Goal: Transaction & Acquisition: Subscribe to service/newsletter

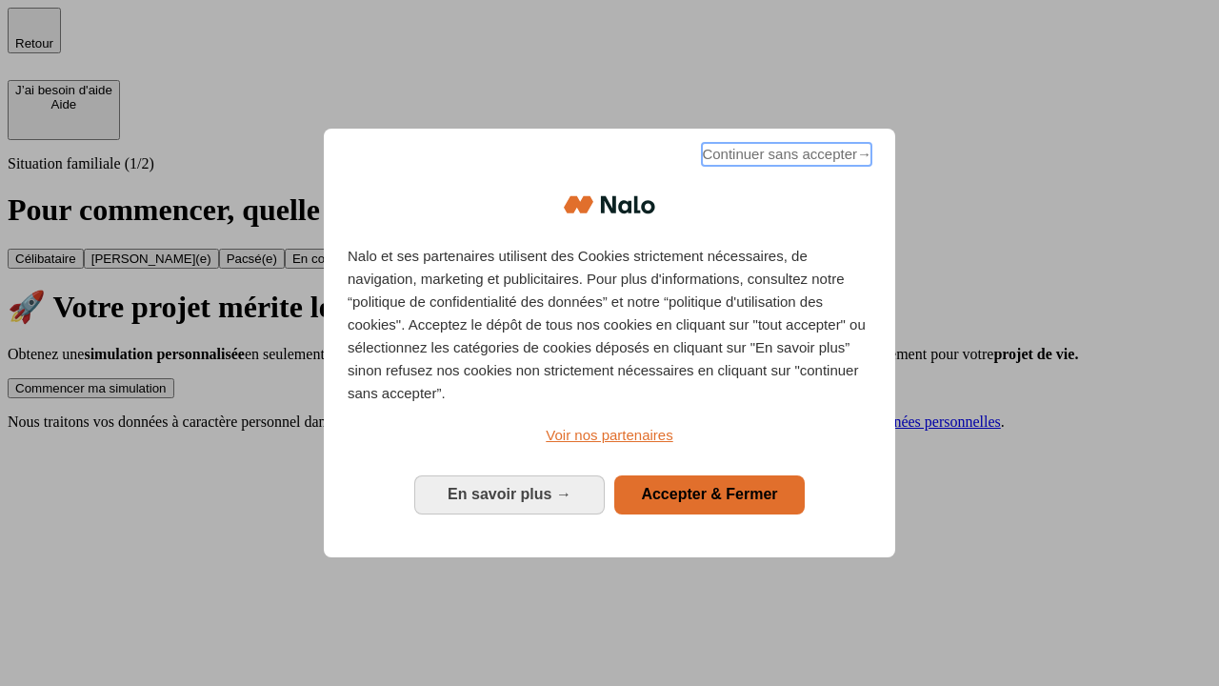
click at [785, 157] on span "Continuer sans accepter →" at bounding box center [787, 154] width 170 height 23
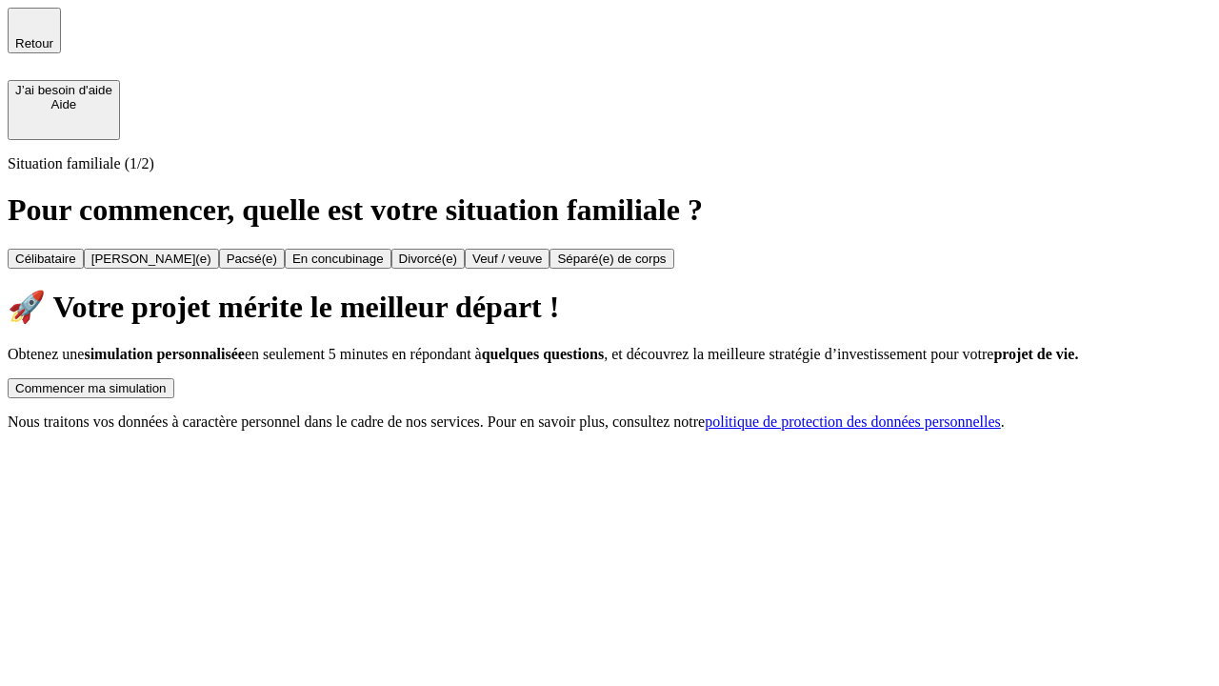
click at [167, 381] on div "Commencer ma simulation" at bounding box center [90, 388] width 151 height 14
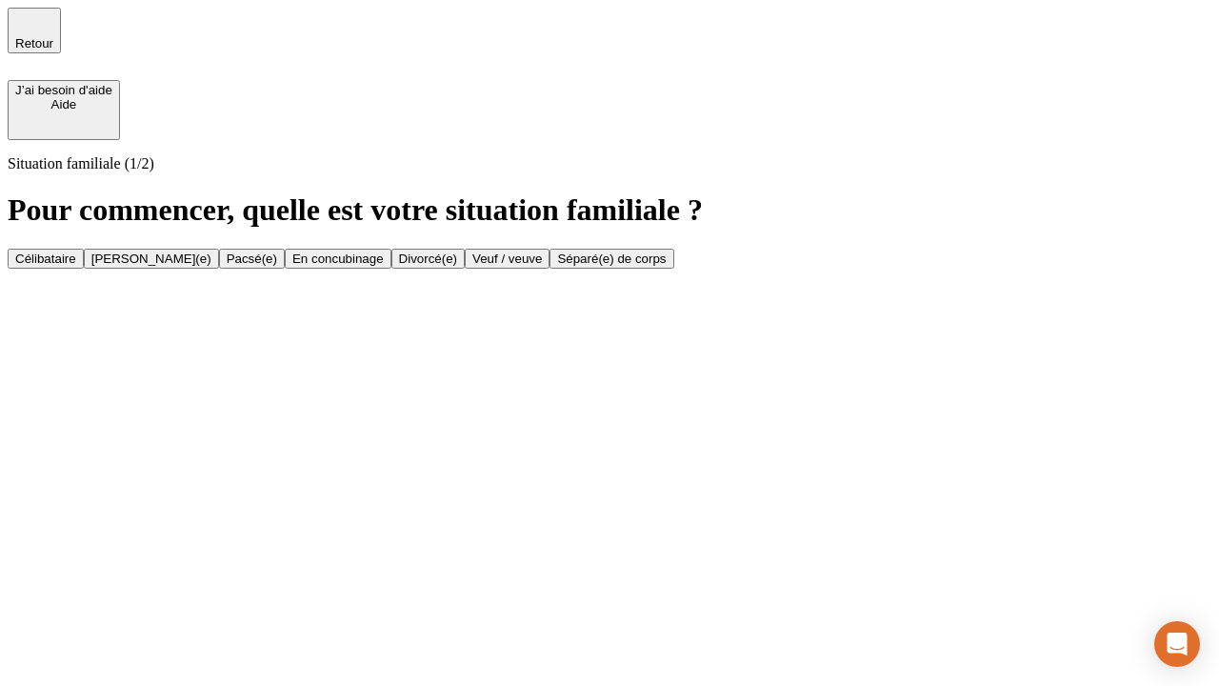
click at [384, 266] on div "En concubinage" at bounding box center [337, 258] width 91 height 14
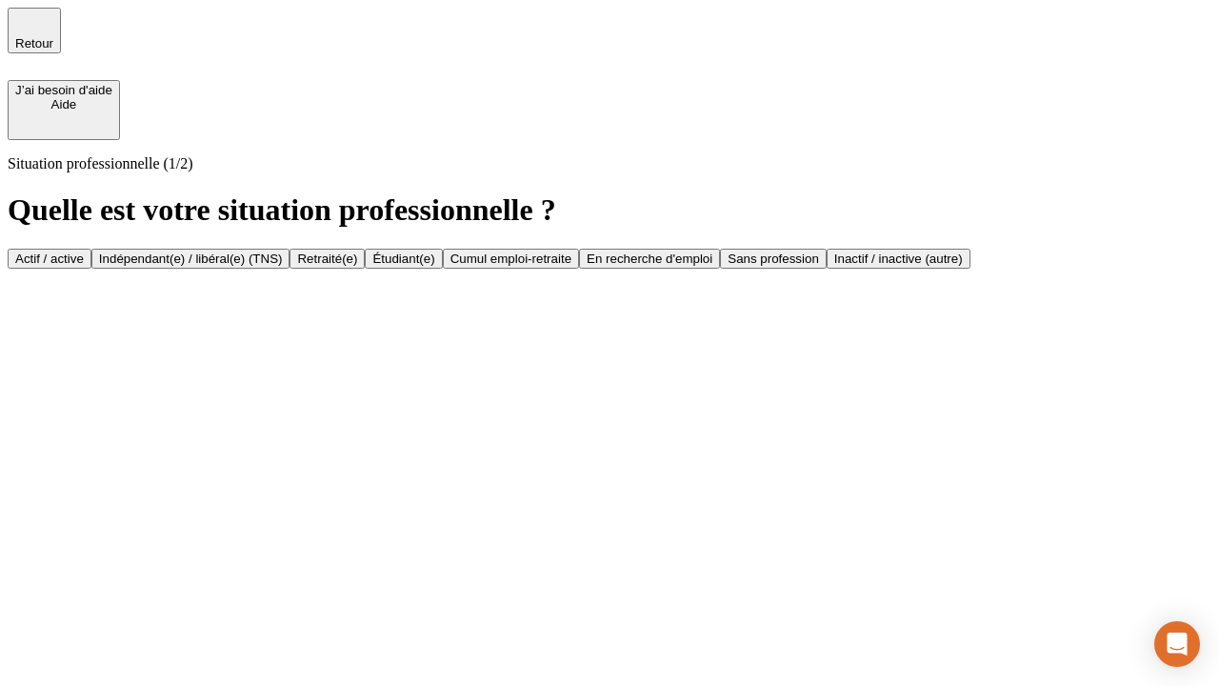
click at [283, 251] on div "Indépendant(e) / libéral(e) (TNS)" at bounding box center [191, 258] width 184 height 14
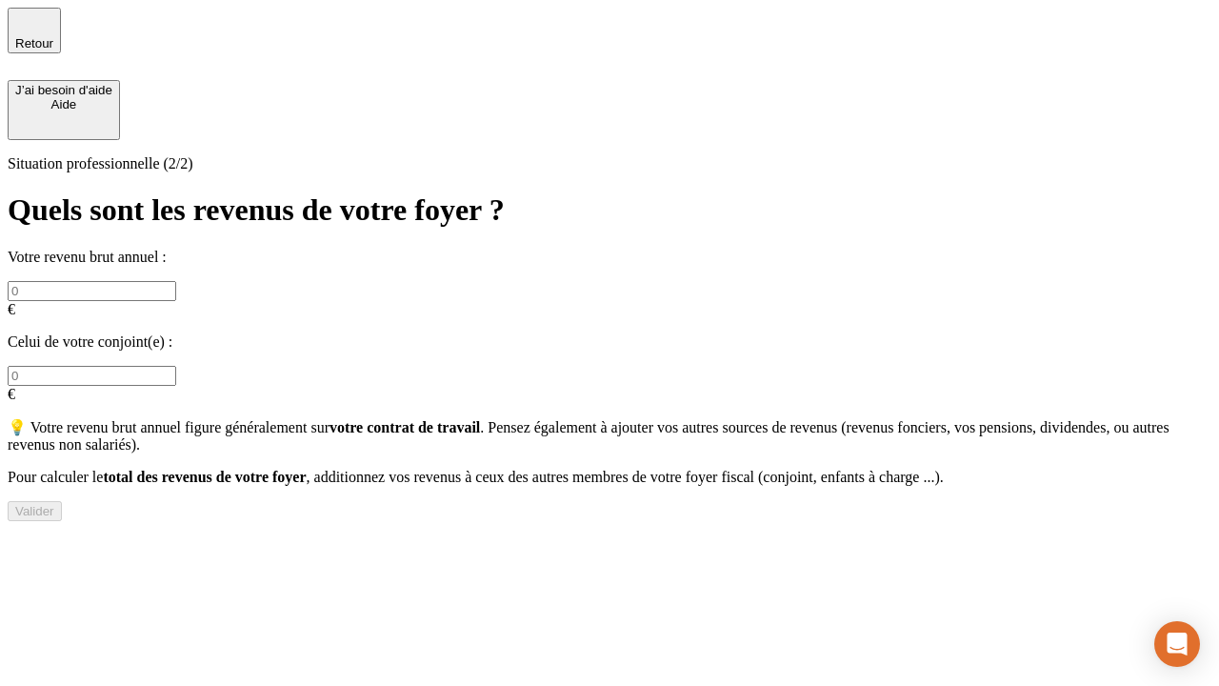
click at [176, 281] on input "text" at bounding box center [92, 291] width 169 height 20
type input "30 000"
click at [54, 508] on div "Valider" at bounding box center [34, 511] width 39 height 14
type input "0"
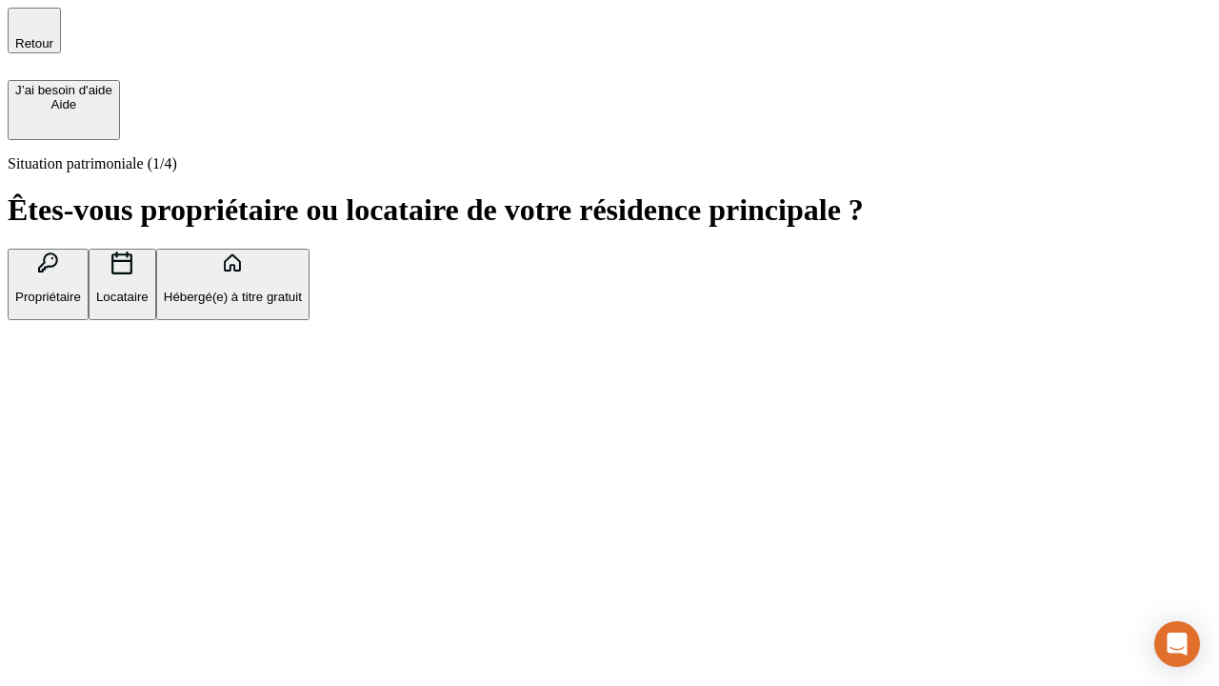
click at [149, 290] on p "Locataire" at bounding box center [122, 297] width 52 height 14
type input "1 000"
click at [149, 290] on p "Locataire" at bounding box center [122, 297] width 52 height 14
click at [54, 422] on div "Valider" at bounding box center [34, 415] width 39 height 14
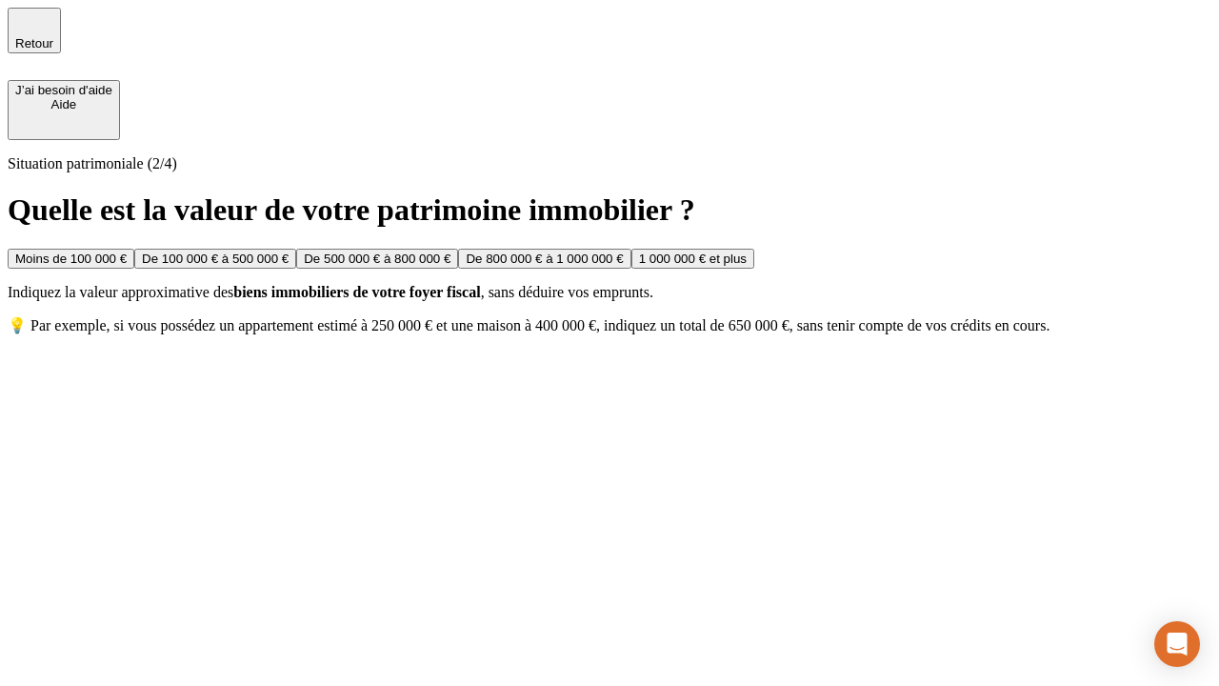
click at [127, 251] on div "Moins de 100 000 €" at bounding box center [70, 258] width 111 height 14
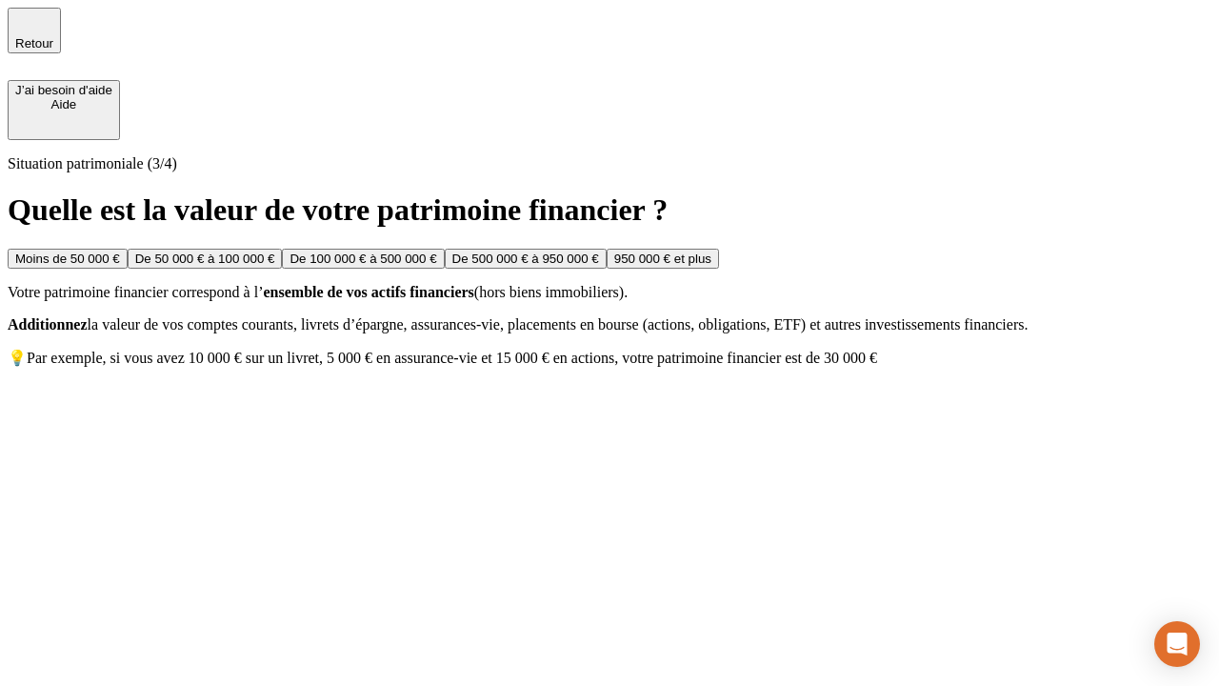
click at [120, 251] on div "Moins de 50 000 €" at bounding box center [67, 258] width 105 height 14
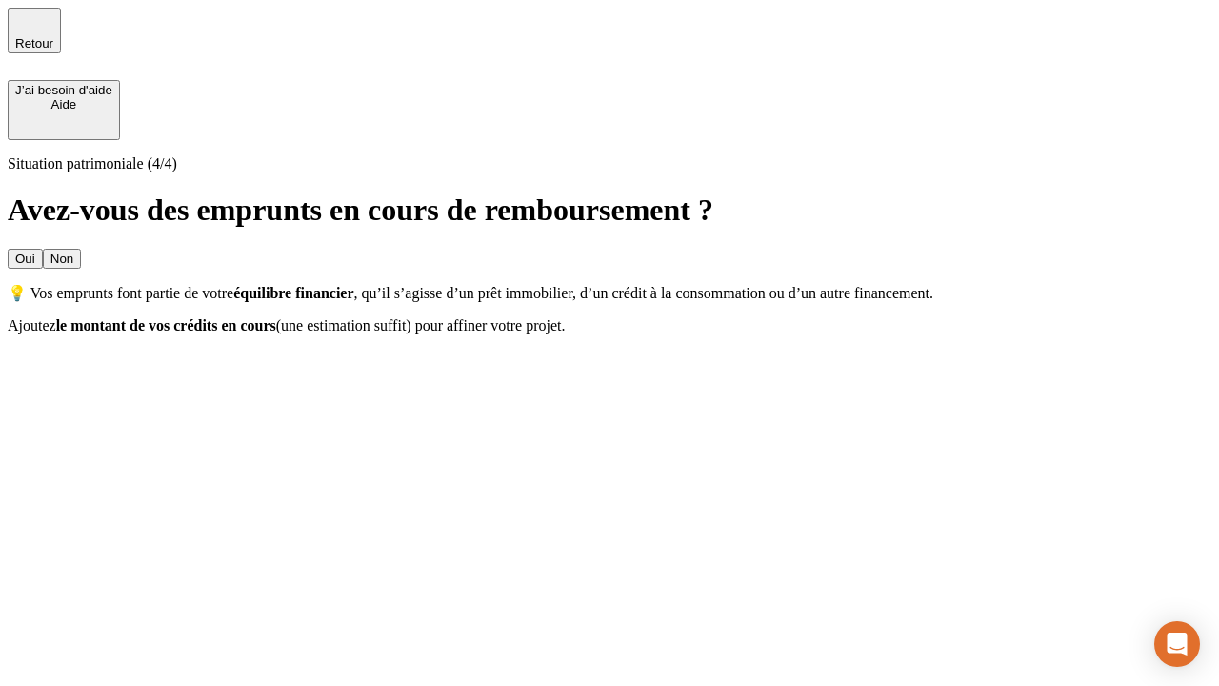
click at [73, 251] on div "Non" at bounding box center [61, 258] width 23 height 14
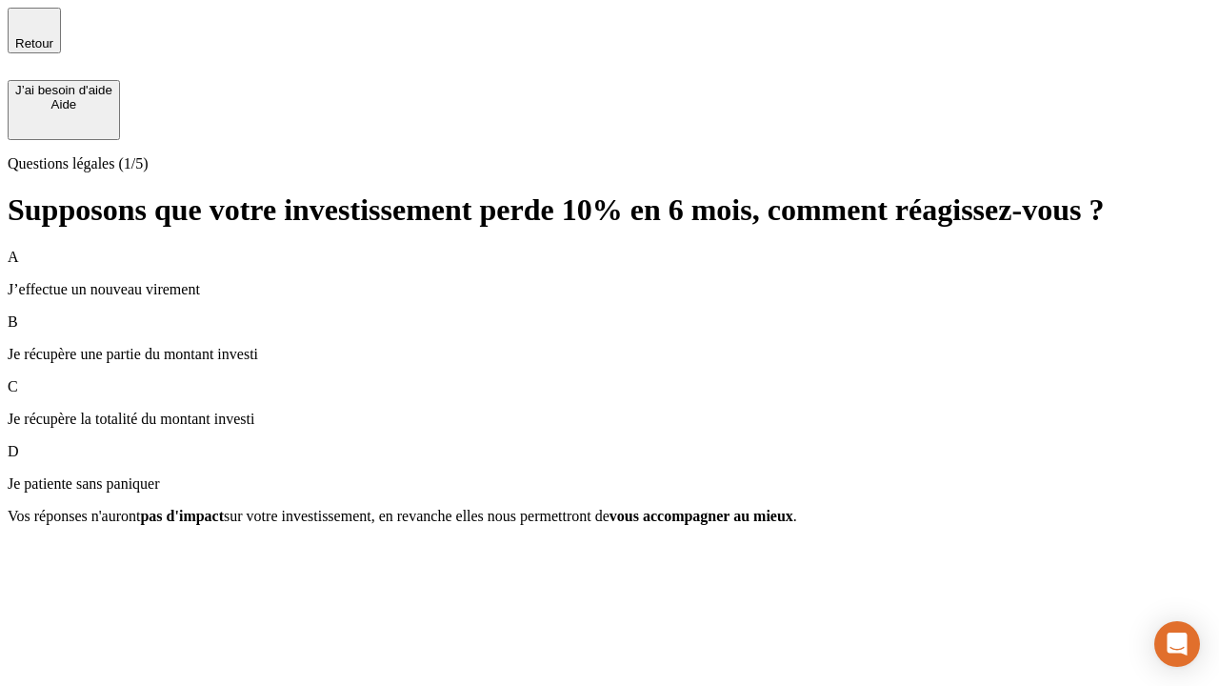
click at [610, 249] on div "A J’effectue un nouveau virement" at bounding box center [610, 274] width 1204 height 50
click at [57, 557] on div "Suivant" at bounding box center [36, 550] width 42 height 14
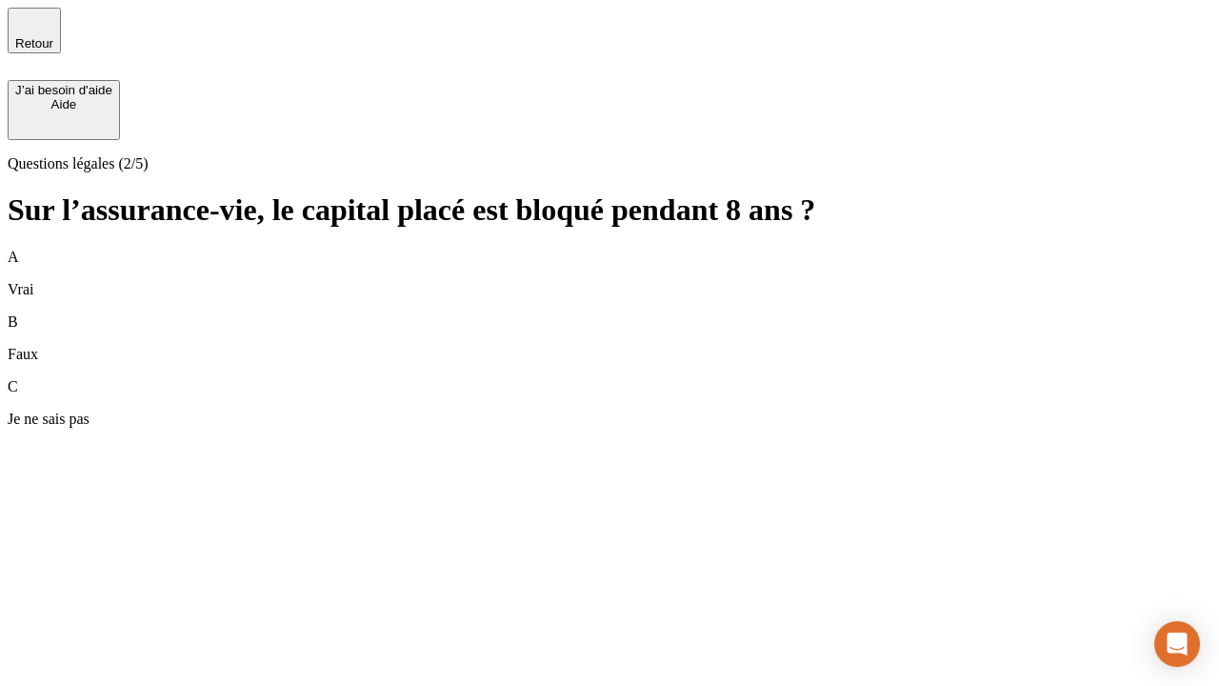
click at [610, 249] on div "A Vrai" at bounding box center [610, 274] width 1204 height 50
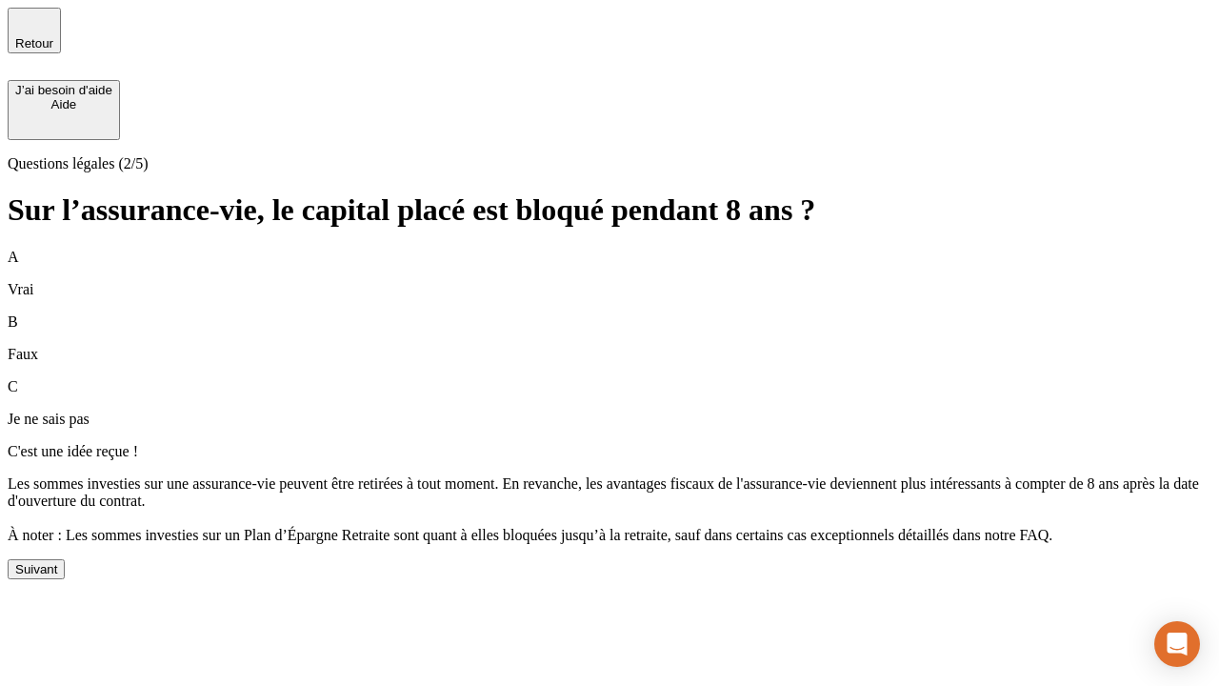
click at [57, 576] on div "Suivant" at bounding box center [36, 569] width 42 height 14
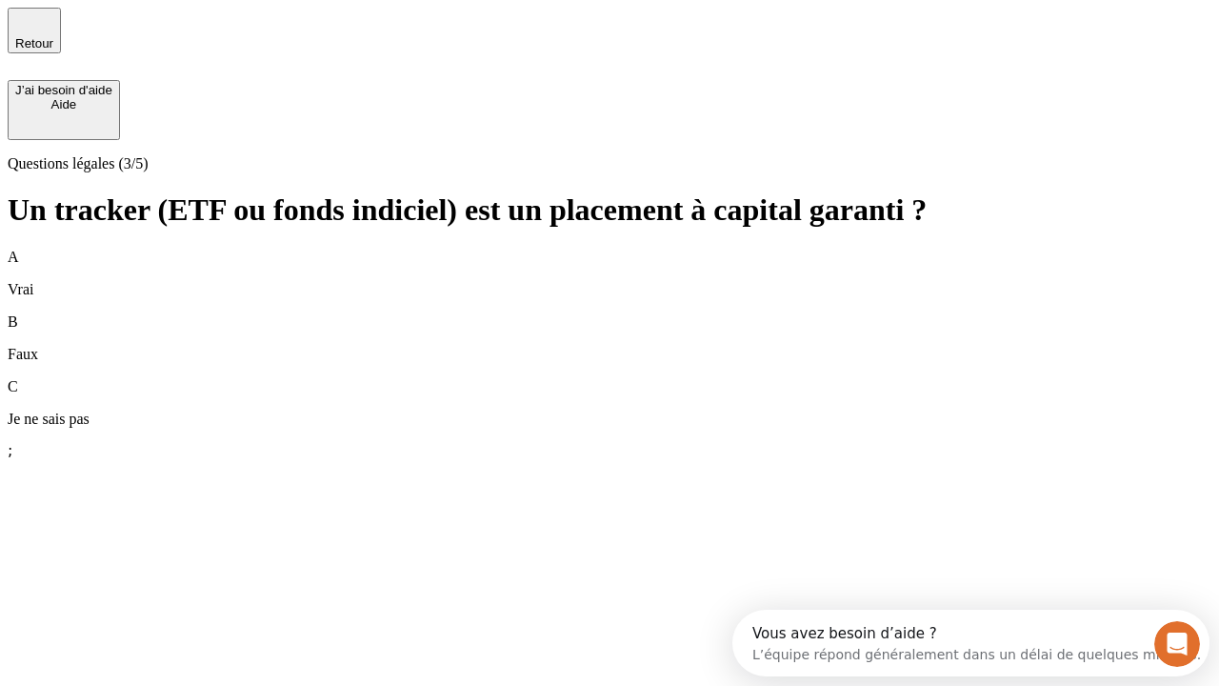
click at [610, 249] on div "A Vrai" at bounding box center [610, 274] width 1204 height 50
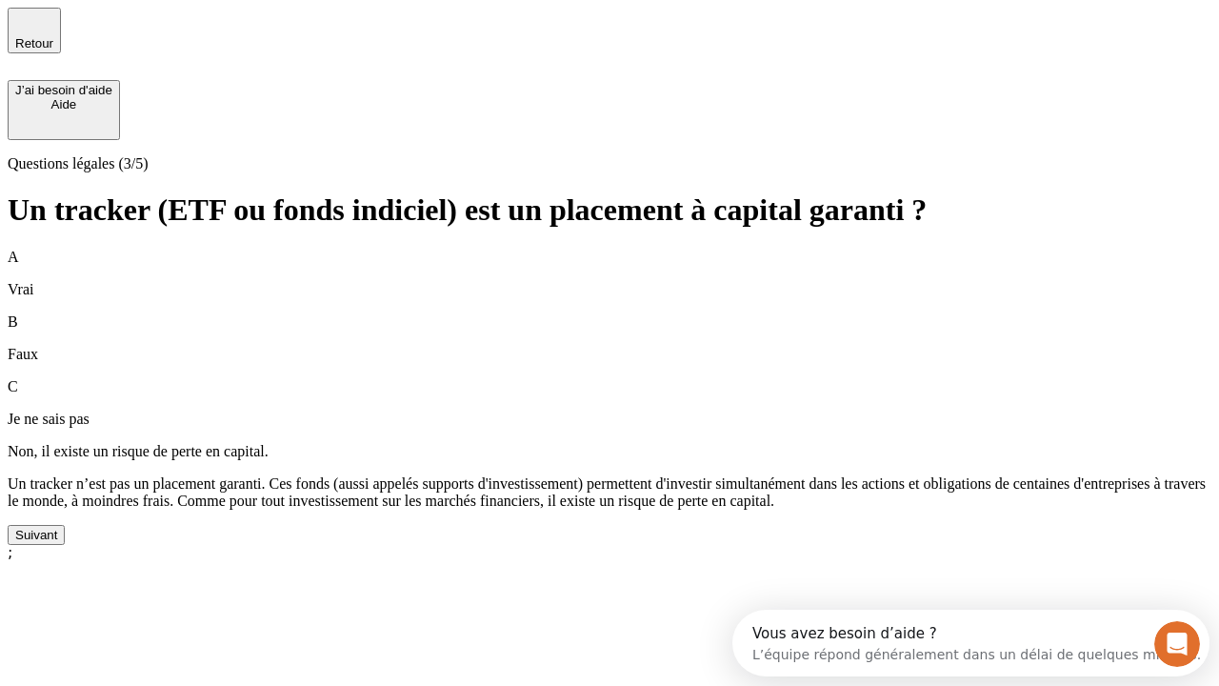
click at [57, 542] on div "Suivant" at bounding box center [36, 535] width 42 height 14
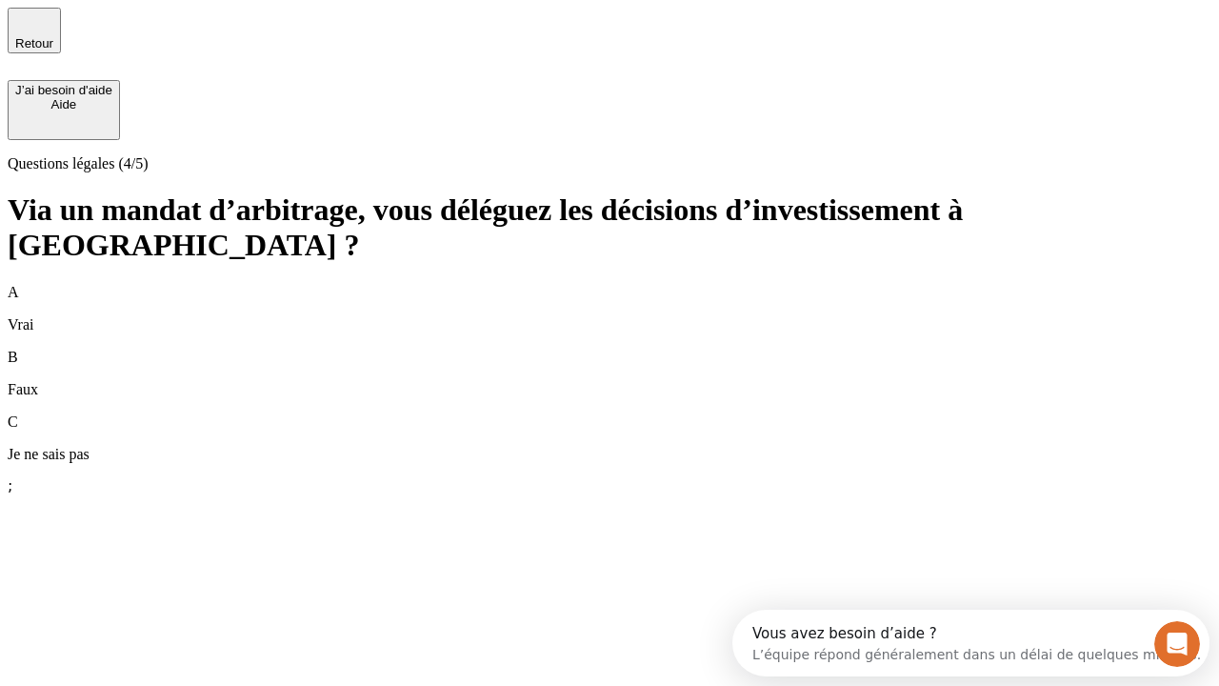
click at [610, 284] on div "A Vrai" at bounding box center [610, 309] width 1204 height 50
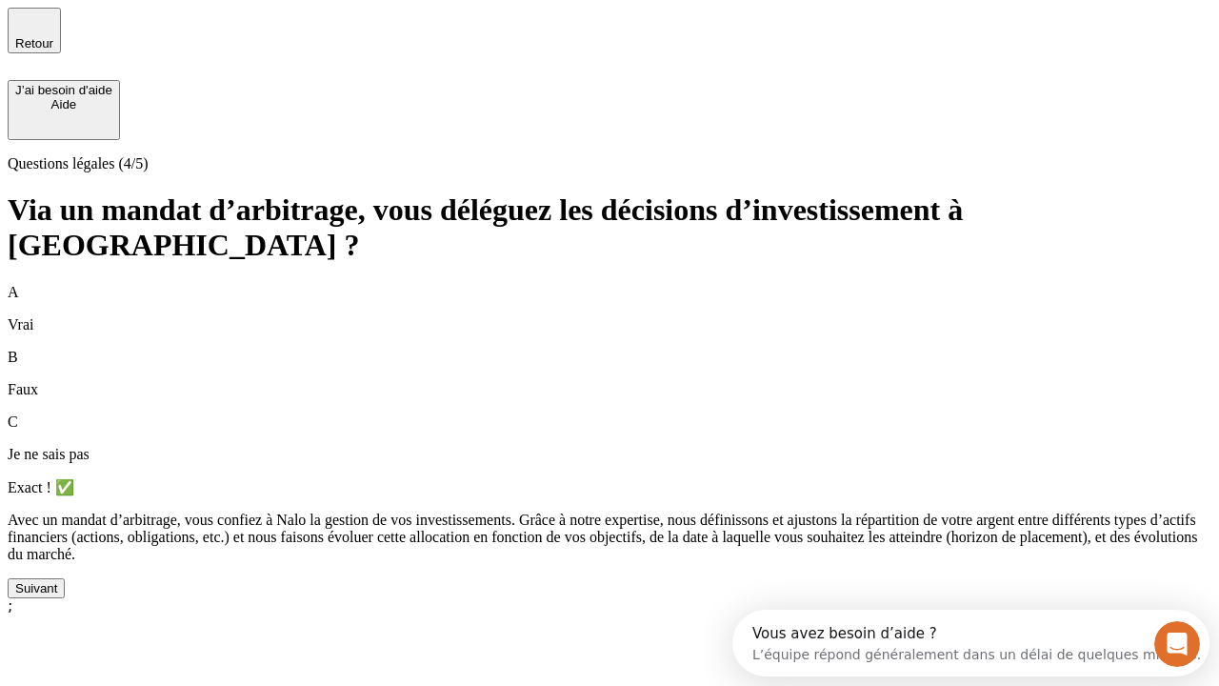
click at [57, 595] on div "Suivant" at bounding box center [36, 588] width 42 height 14
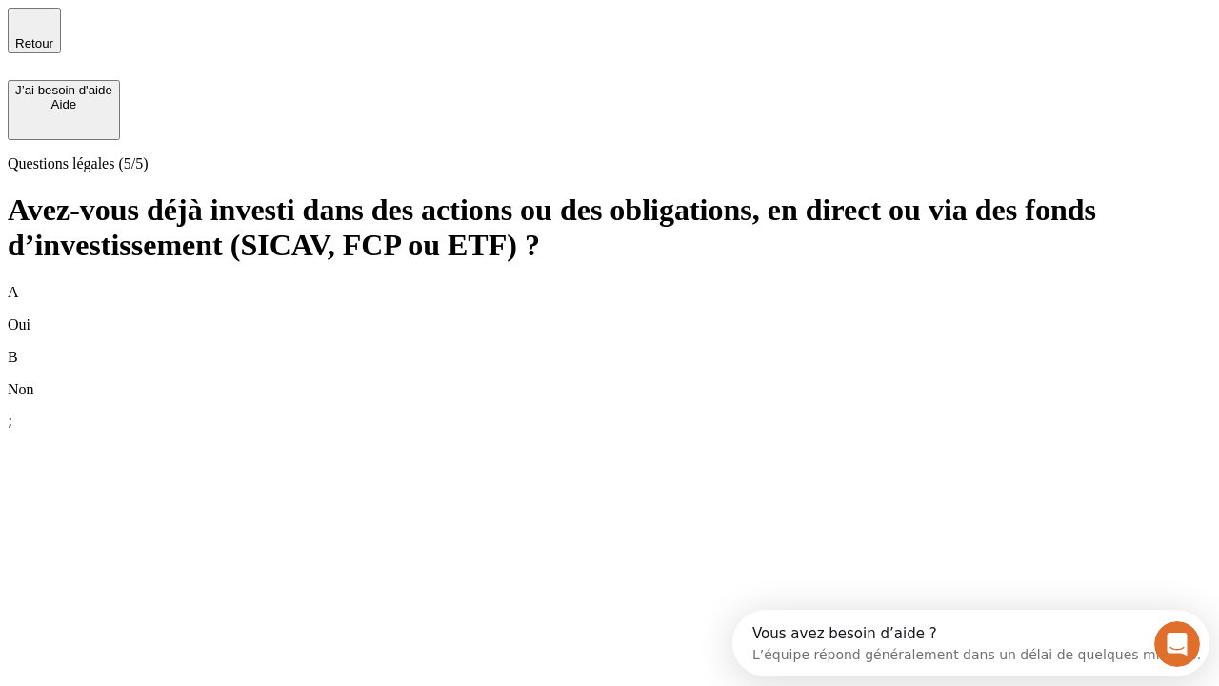
click at [610, 349] on div "B Non" at bounding box center [610, 374] width 1204 height 50
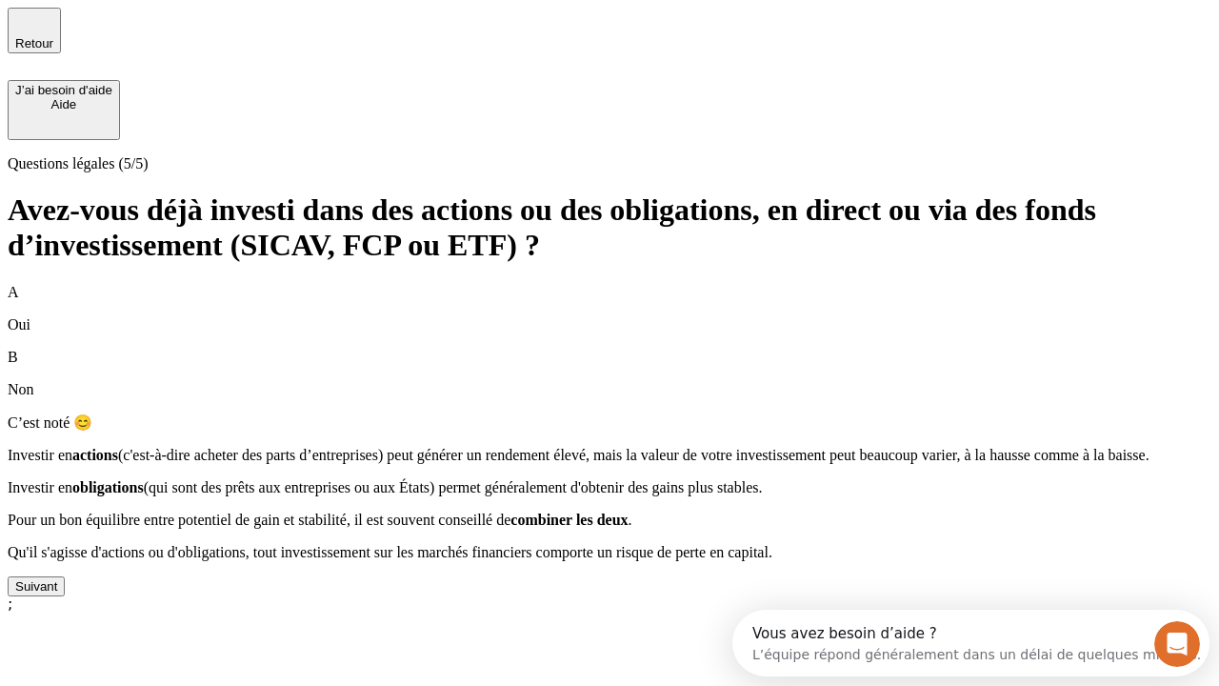
click at [57, 594] on div "Suivant" at bounding box center [36, 586] width 42 height 14
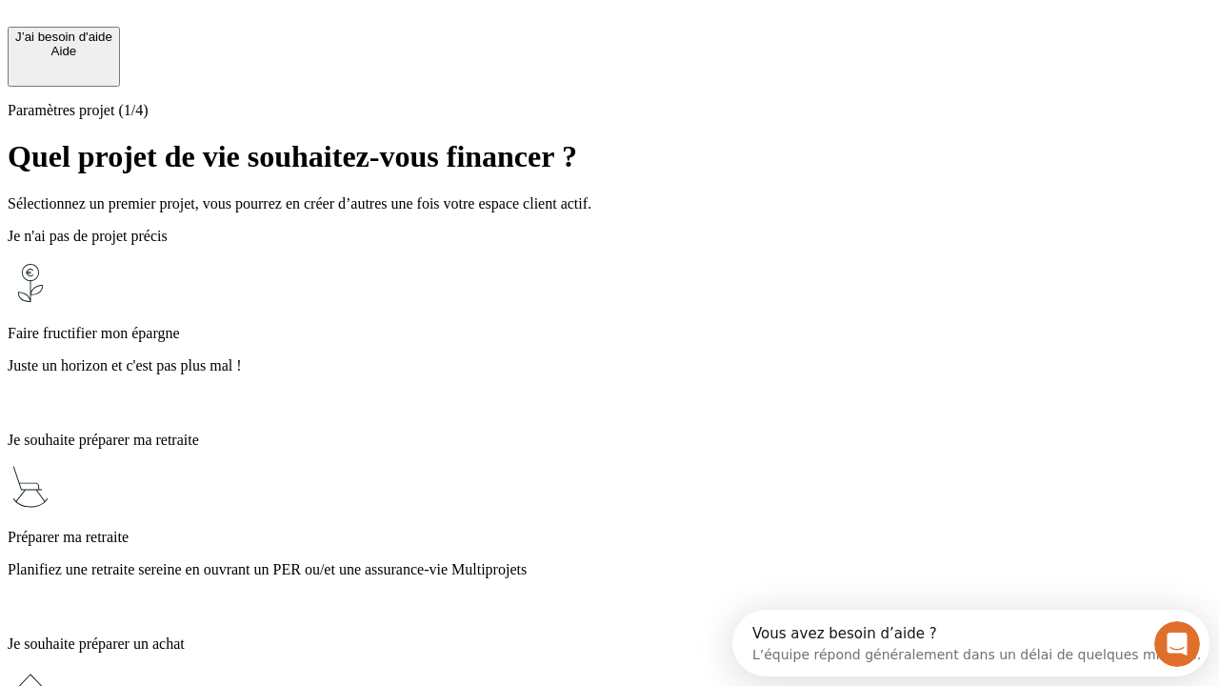
click at [610, 561] on p "Planifiez une retraite sereine en ouvrant un PER ou/et une assurance-vie Multip…" at bounding box center [610, 569] width 1204 height 17
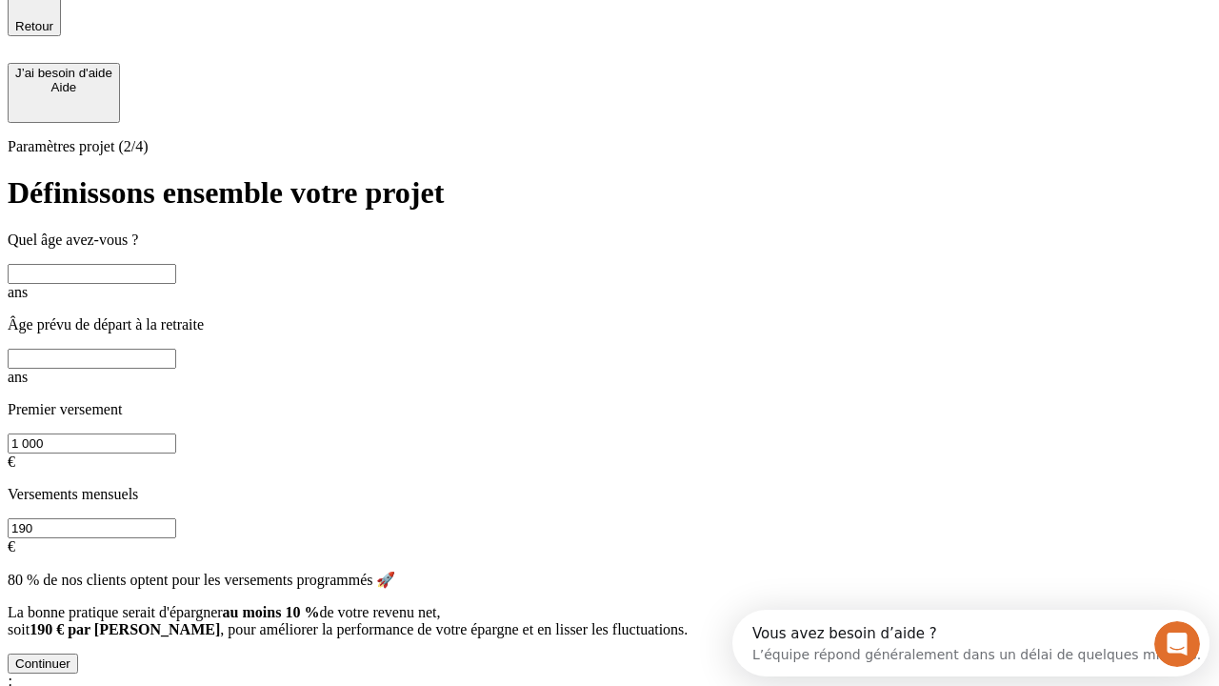
click at [176, 264] on input "text" at bounding box center [92, 274] width 169 height 20
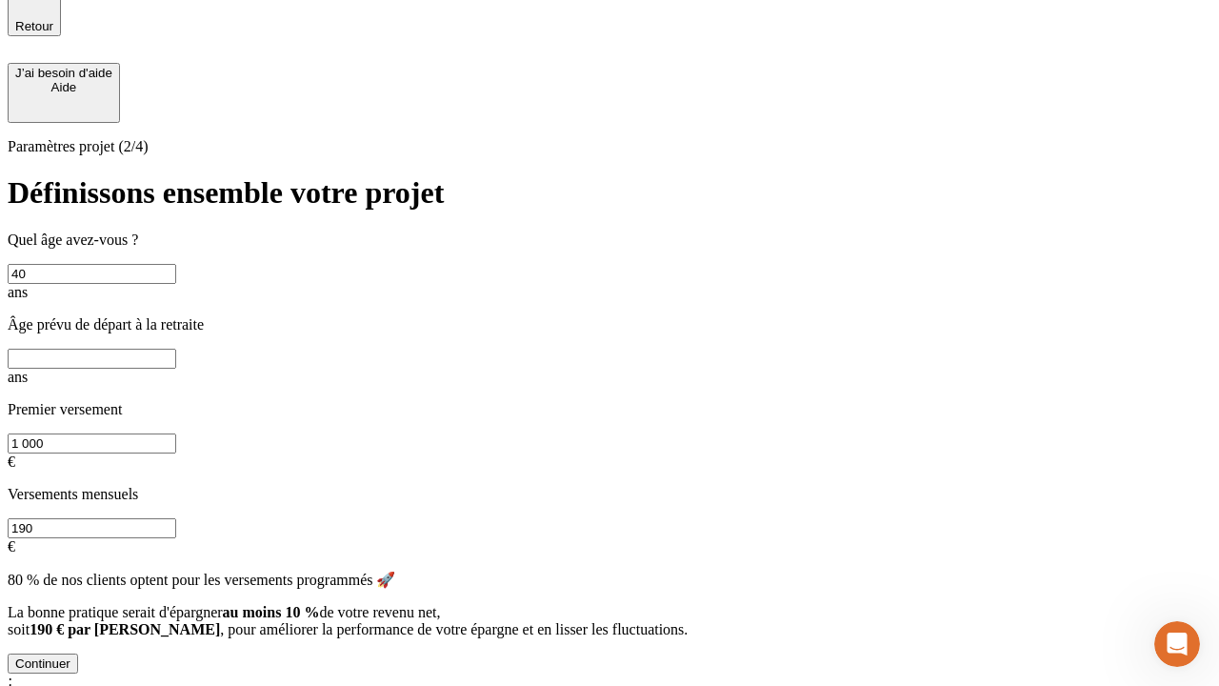
type input "40"
click at [176, 349] on input "text" at bounding box center [92, 359] width 169 height 20
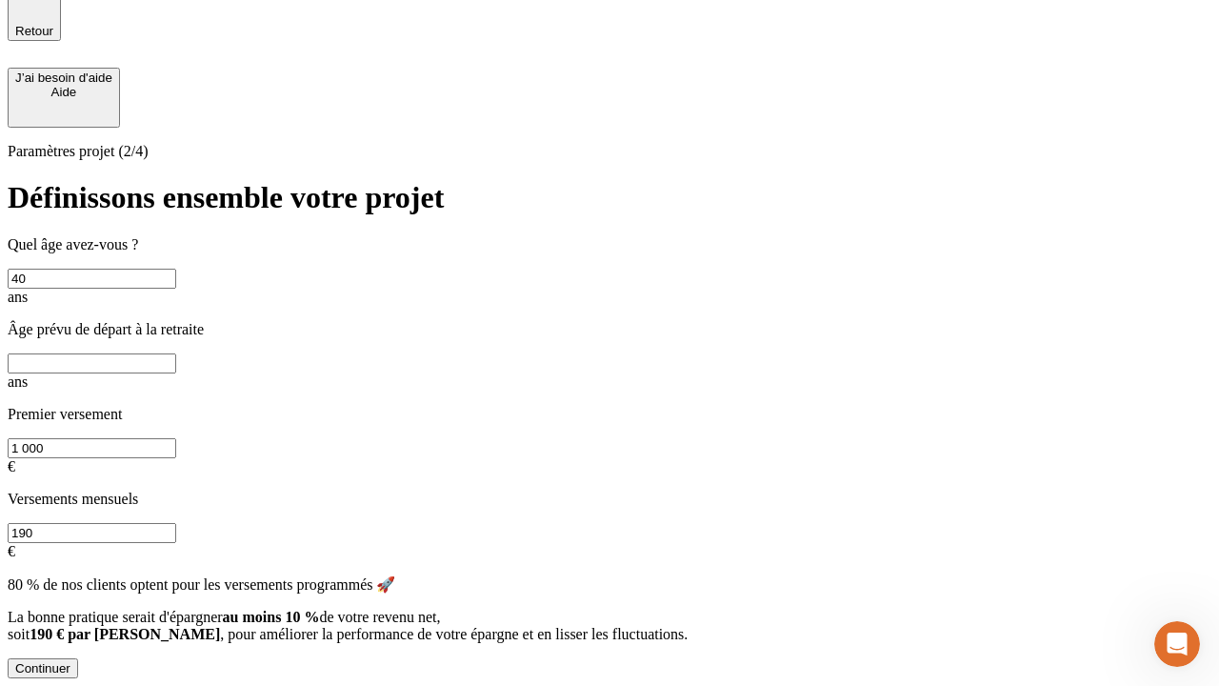
scroll to position [0, 0]
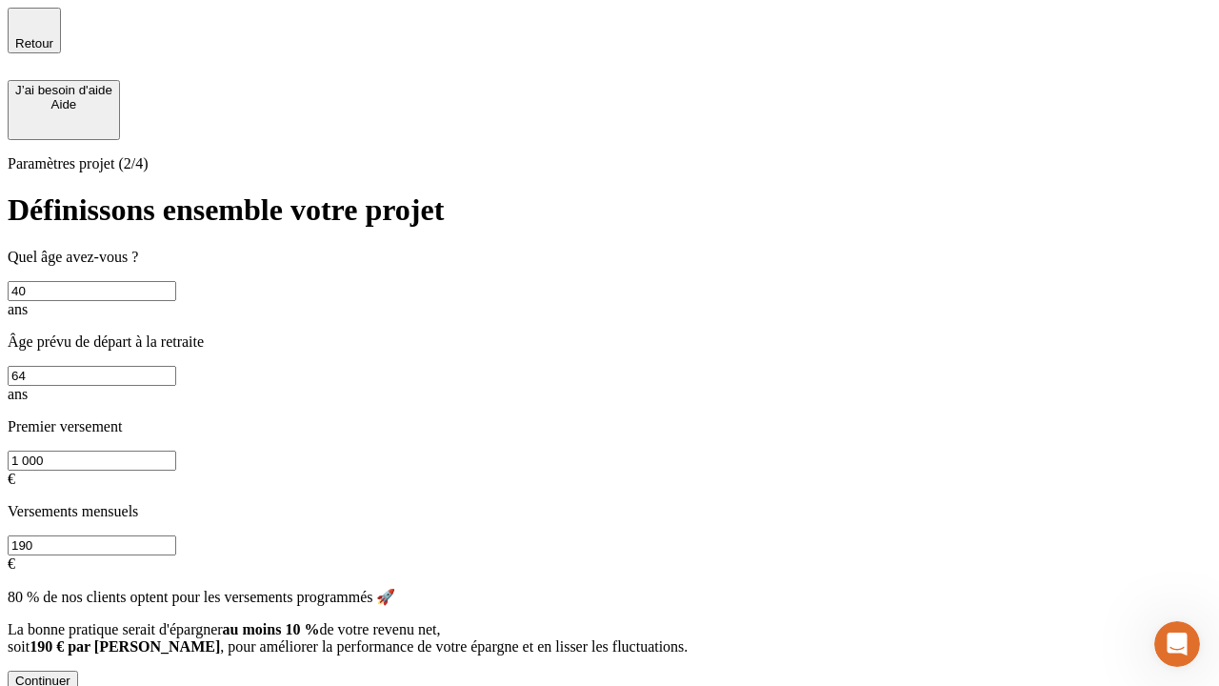
type input "64"
click at [176, 451] on input "1 000" at bounding box center [92, 461] width 169 height 20
type input "200 000"
click at [176, 535] on input "190" at bounding box center [92, 545] width 169 height 20
type input "640"
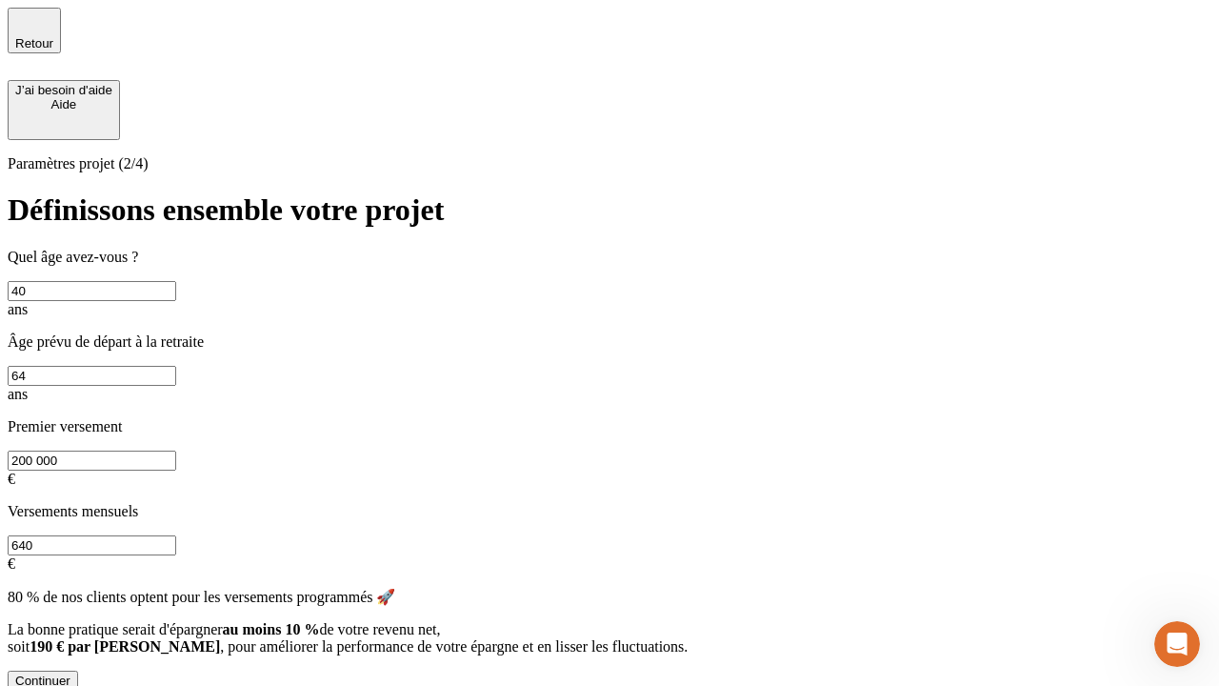
click at [70, 674] on div "Continuer" at bounding box center [42, 681] width 55 height 14
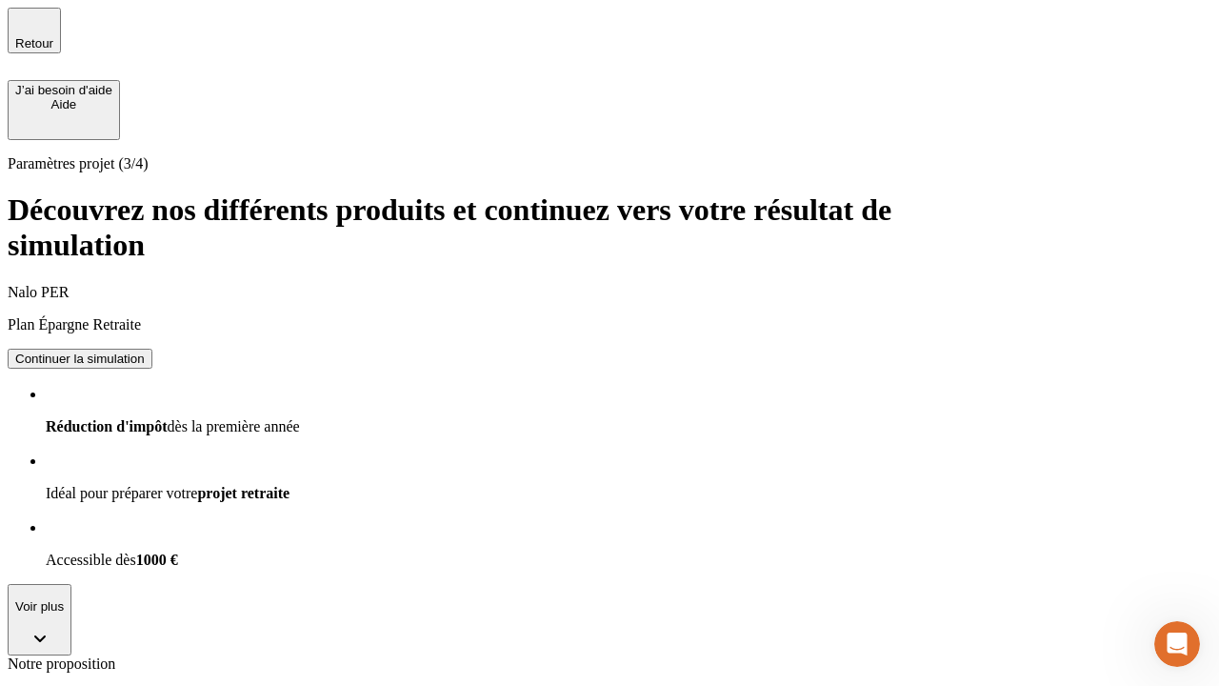
click at [145, 352] on div "Continuer la simulation" at bounding box center [80, 359] width 130 height 14
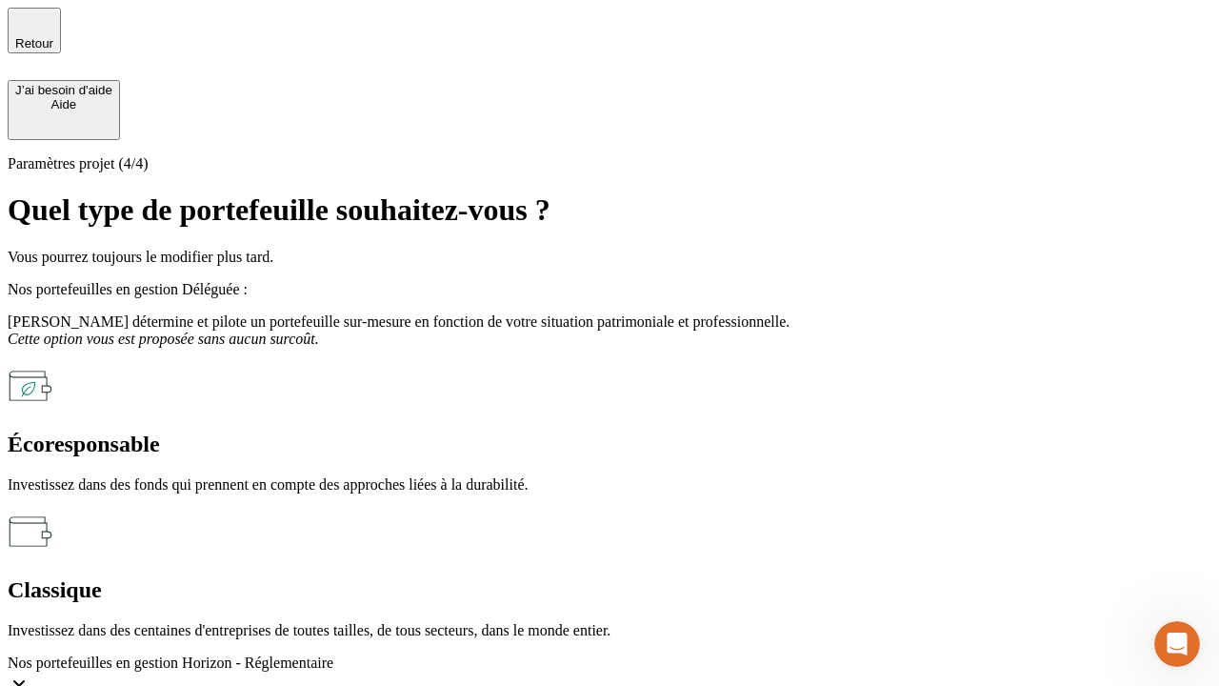
click at [402, 432] on div "Écoresponsable" at bounding box center [610, 445] width 1204 height 26
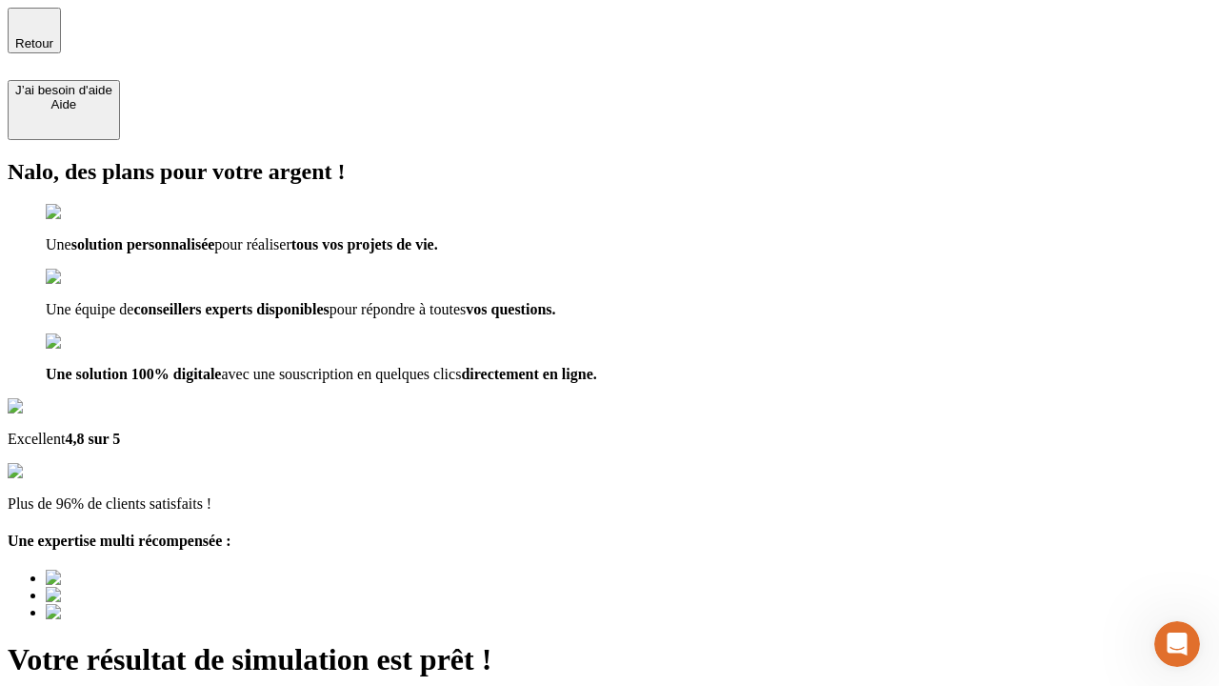
type input "[EMAIL_ADDRESS][DOMAIN_NAME]"
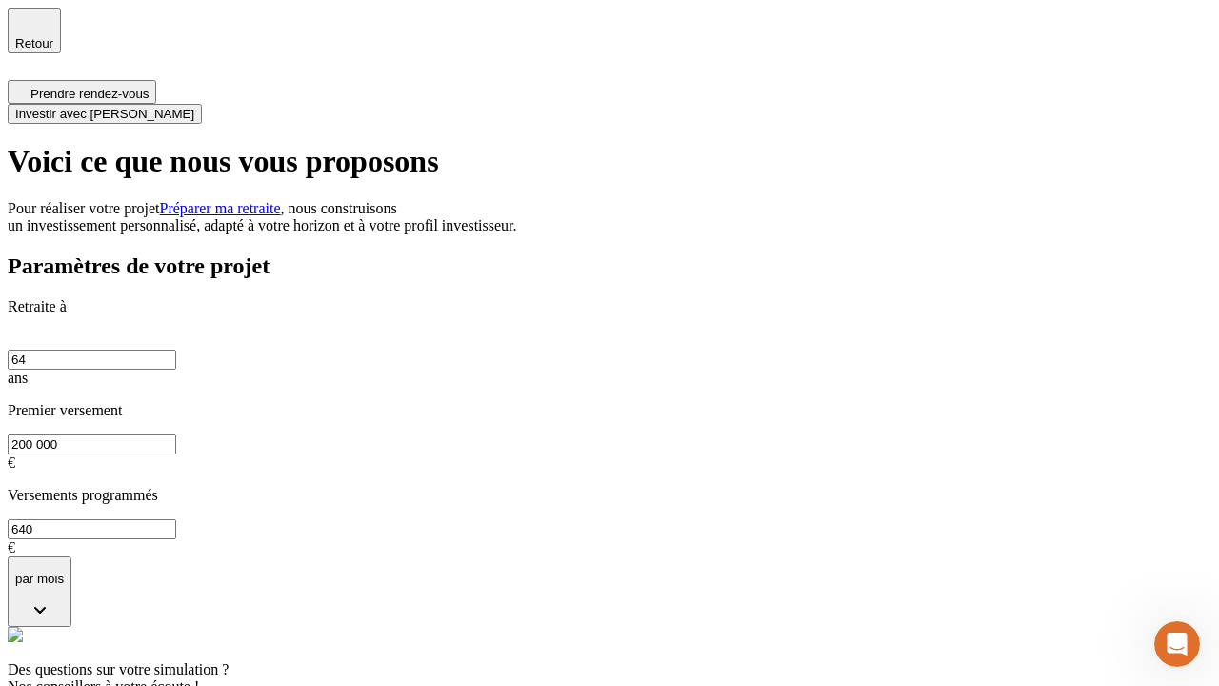
click at [194, 107] on span "Investir avec [PERSON_NAME]" at bounding box center [104, 114] width 179 height 14
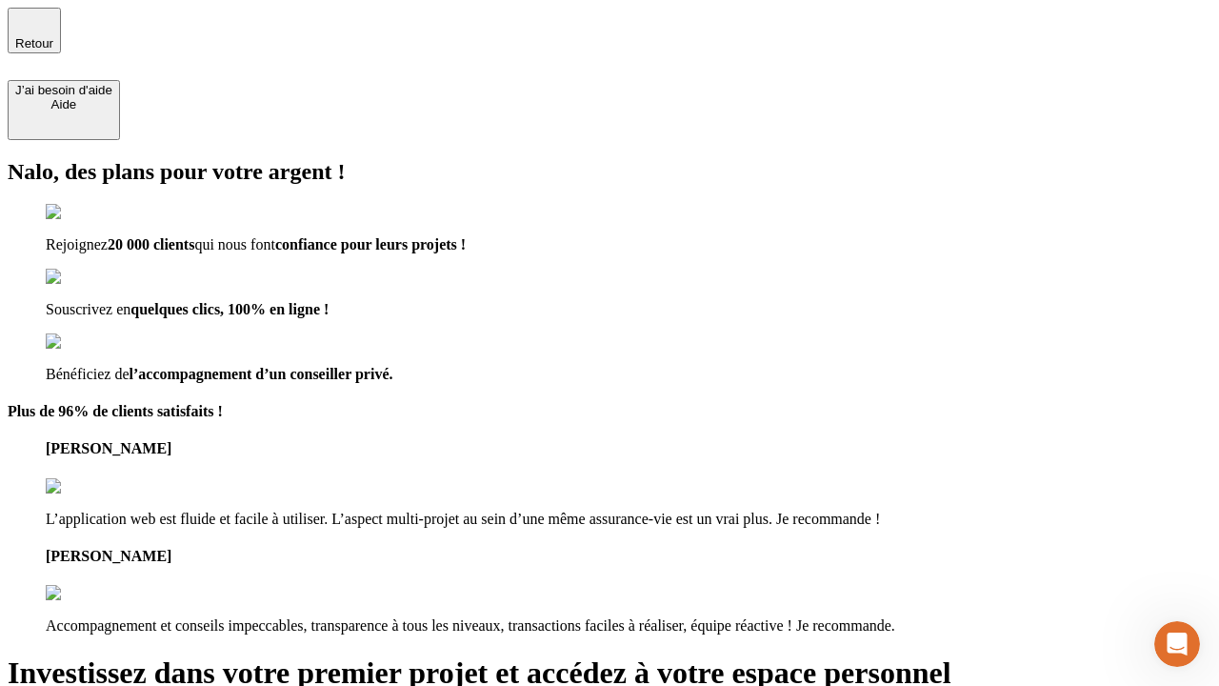
type input "[EMAIL_ADDRESS][DOMAIN_NAME]"
